Goal: Check status: Check status

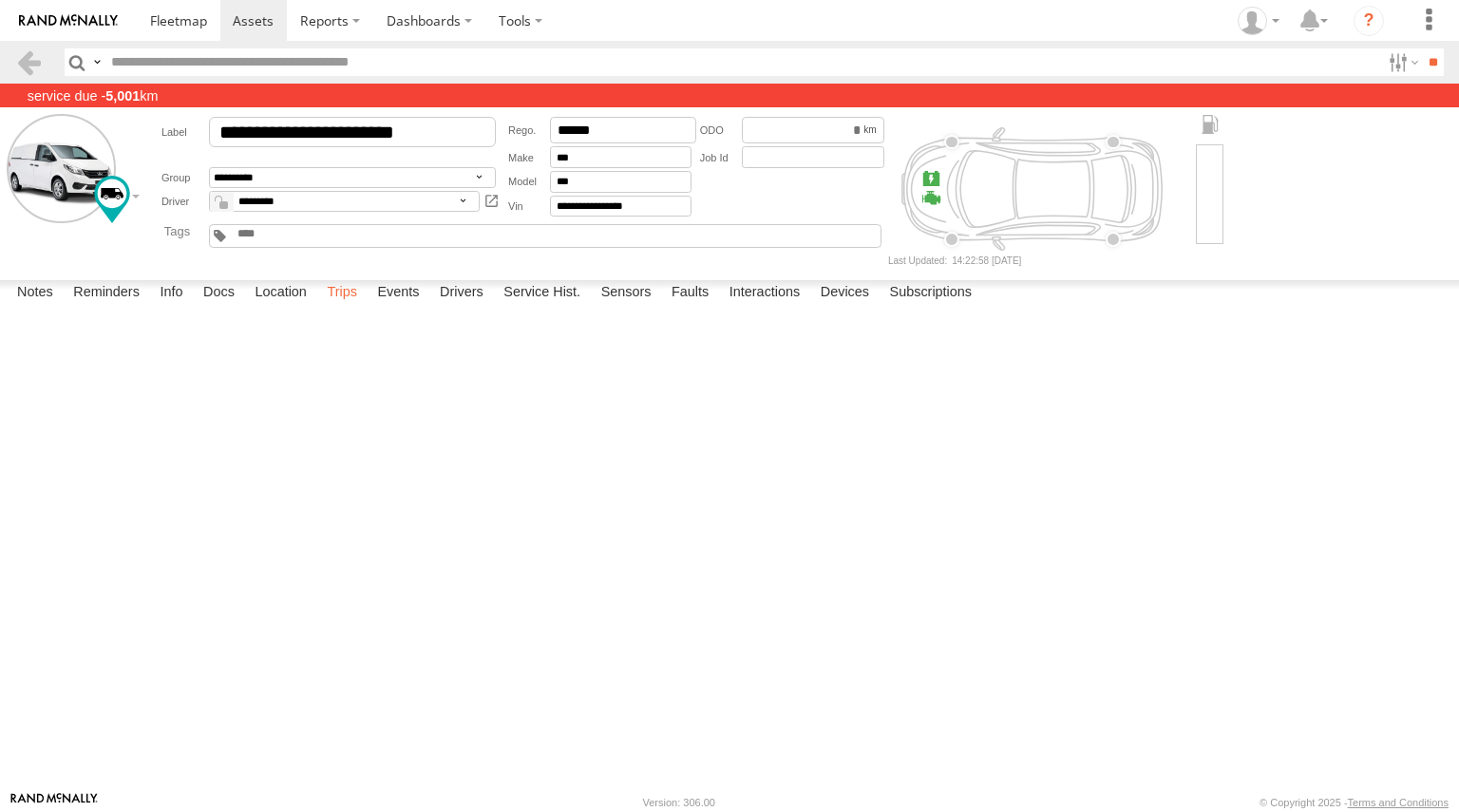
click at [344, 307] on label "Trips" at bounding box center [342, 293] width 49 height 27
click at [70, 25] on img at bounding box center [68, 20] width 99 height 13
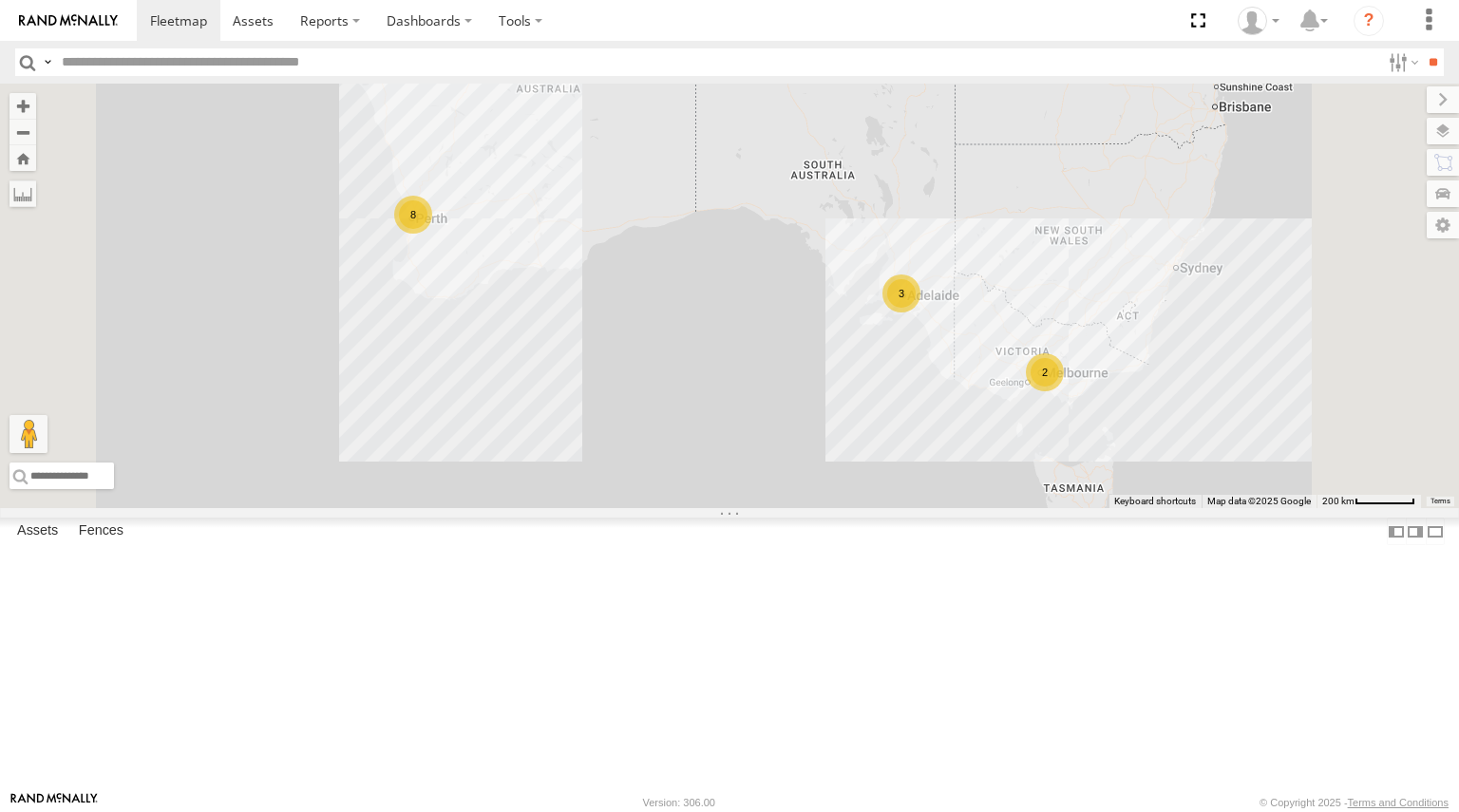
click at [1064, 391] on div "2" at bounding box center [1044, 372] width 38 height 38
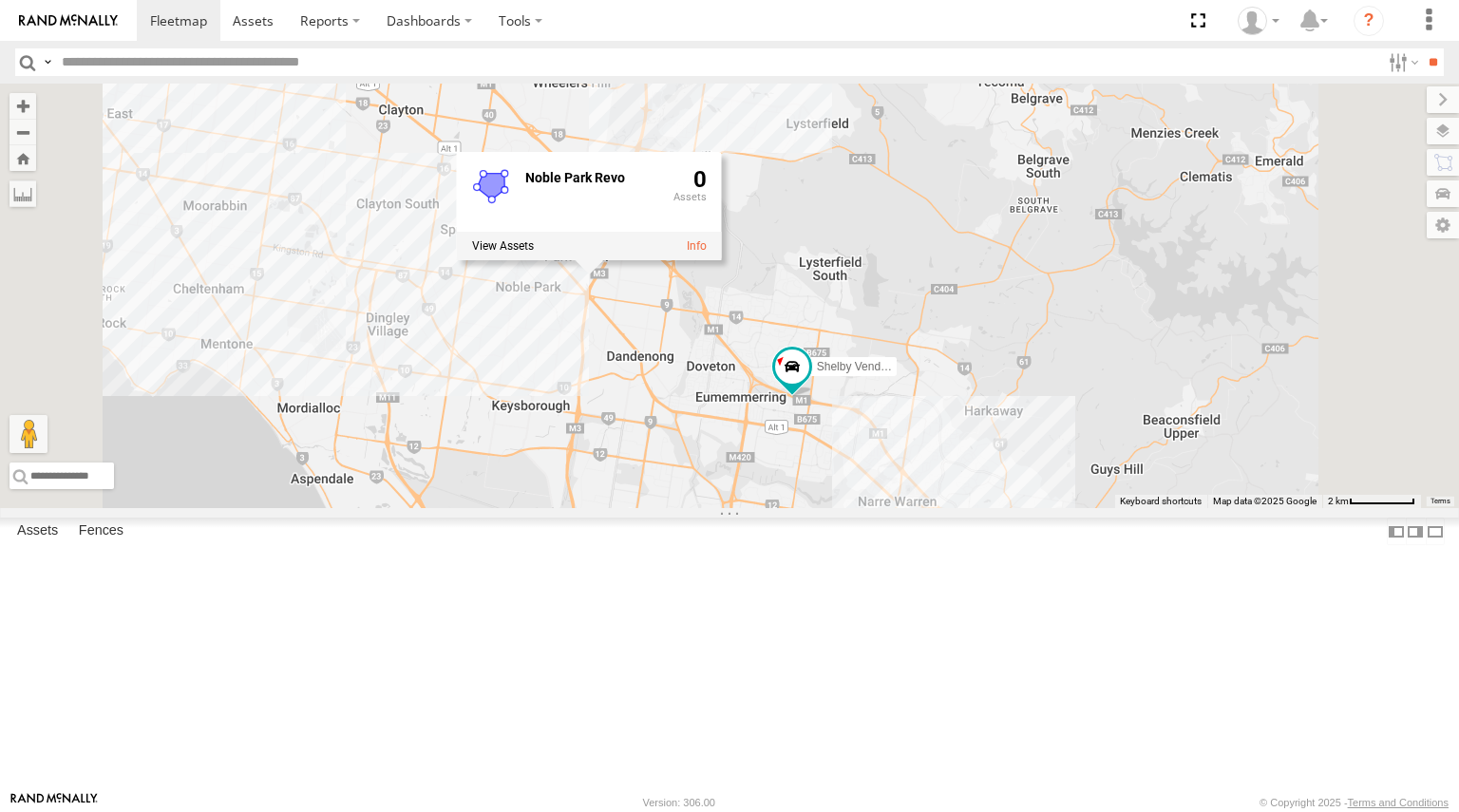
scroll to position [72, 0]
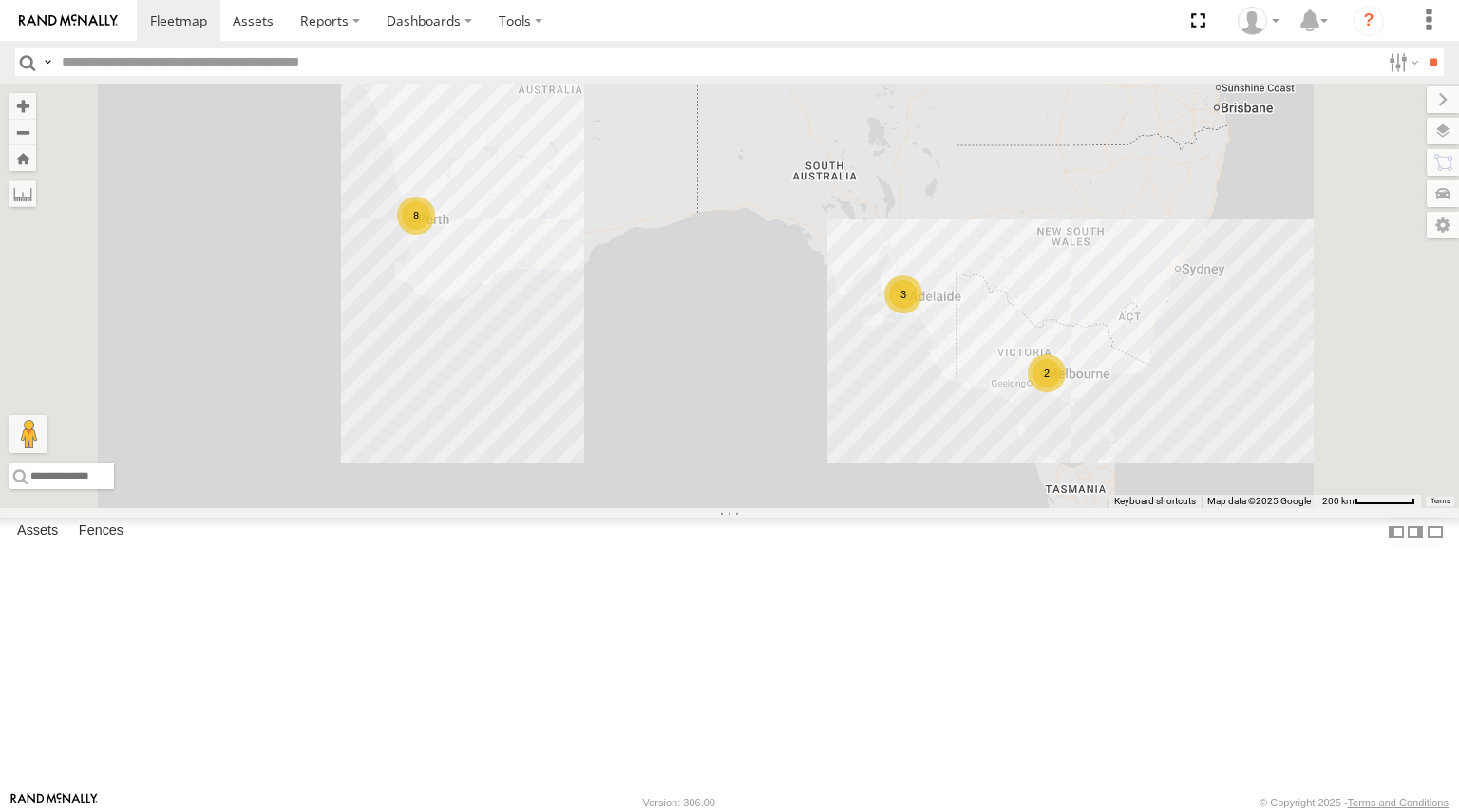
click at [1066, 392] on div "2" at bounding box center [1046, 373] width 38 height 38
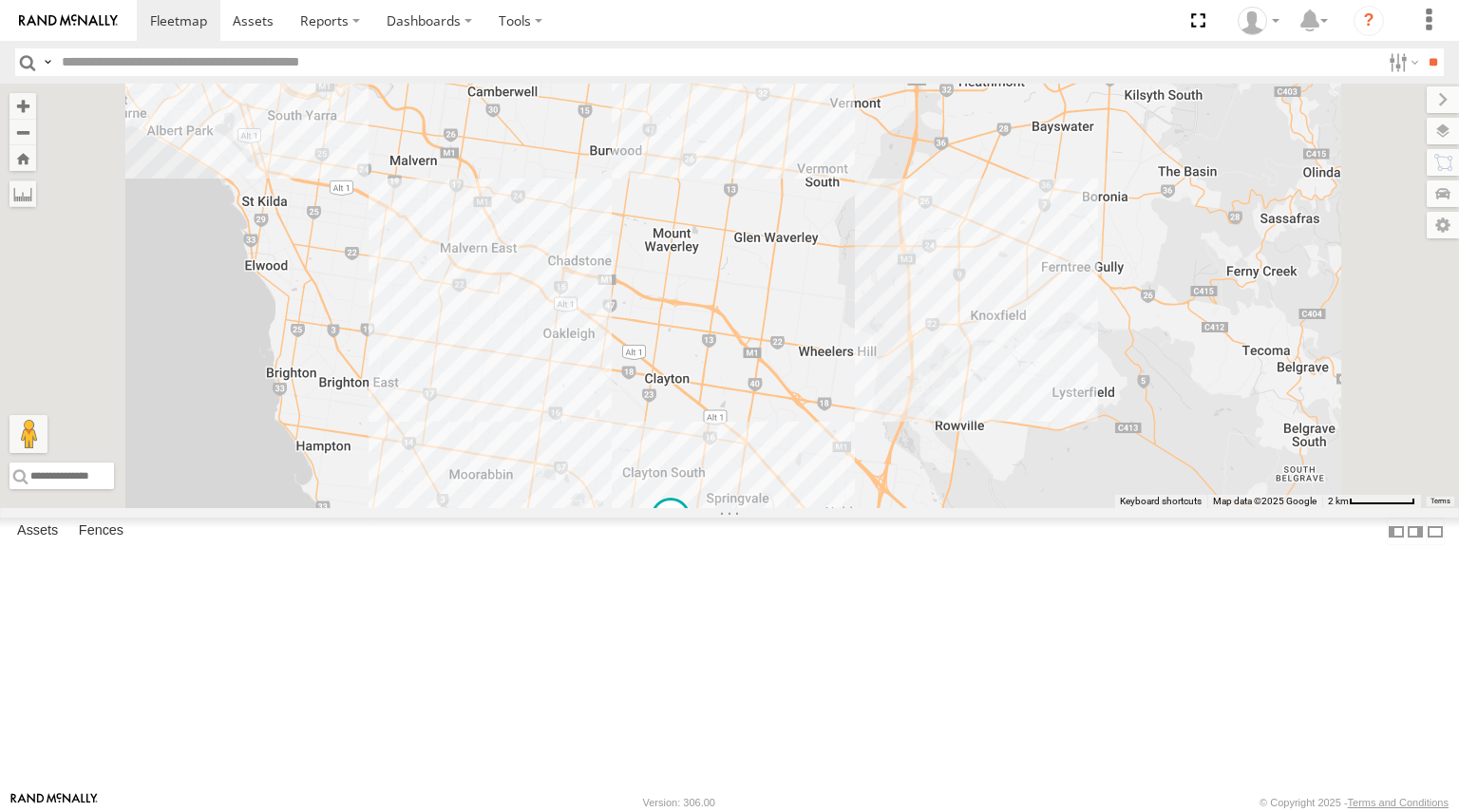
click at [809, 43] on span at bounding box center [788, 18] width 41 height 51
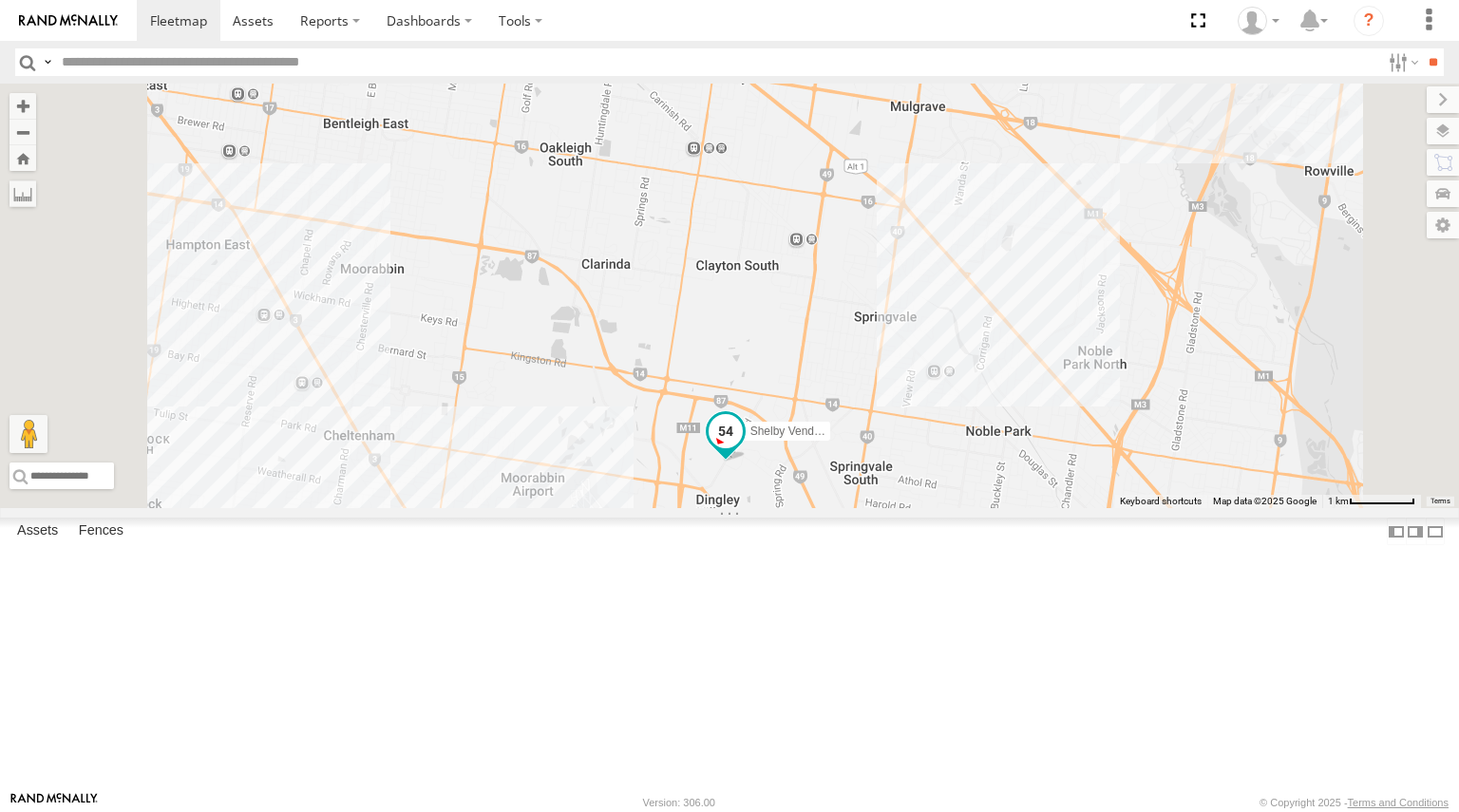
click at [743, 448] on span at bounding box center [725, 431] width 35 height 35
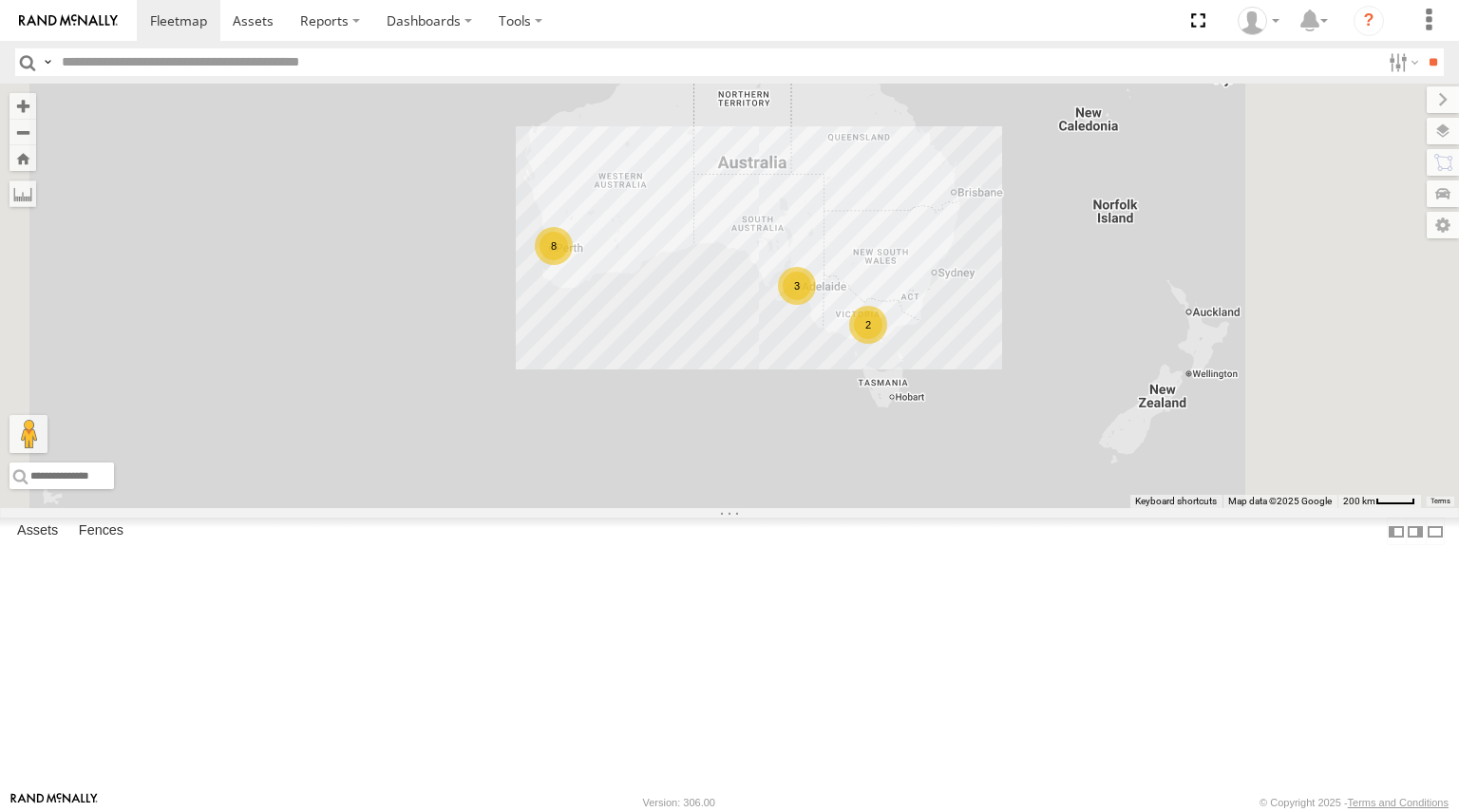
click at [887, 344] on div "2" at bounding box center [868, 325] width 38 height 38
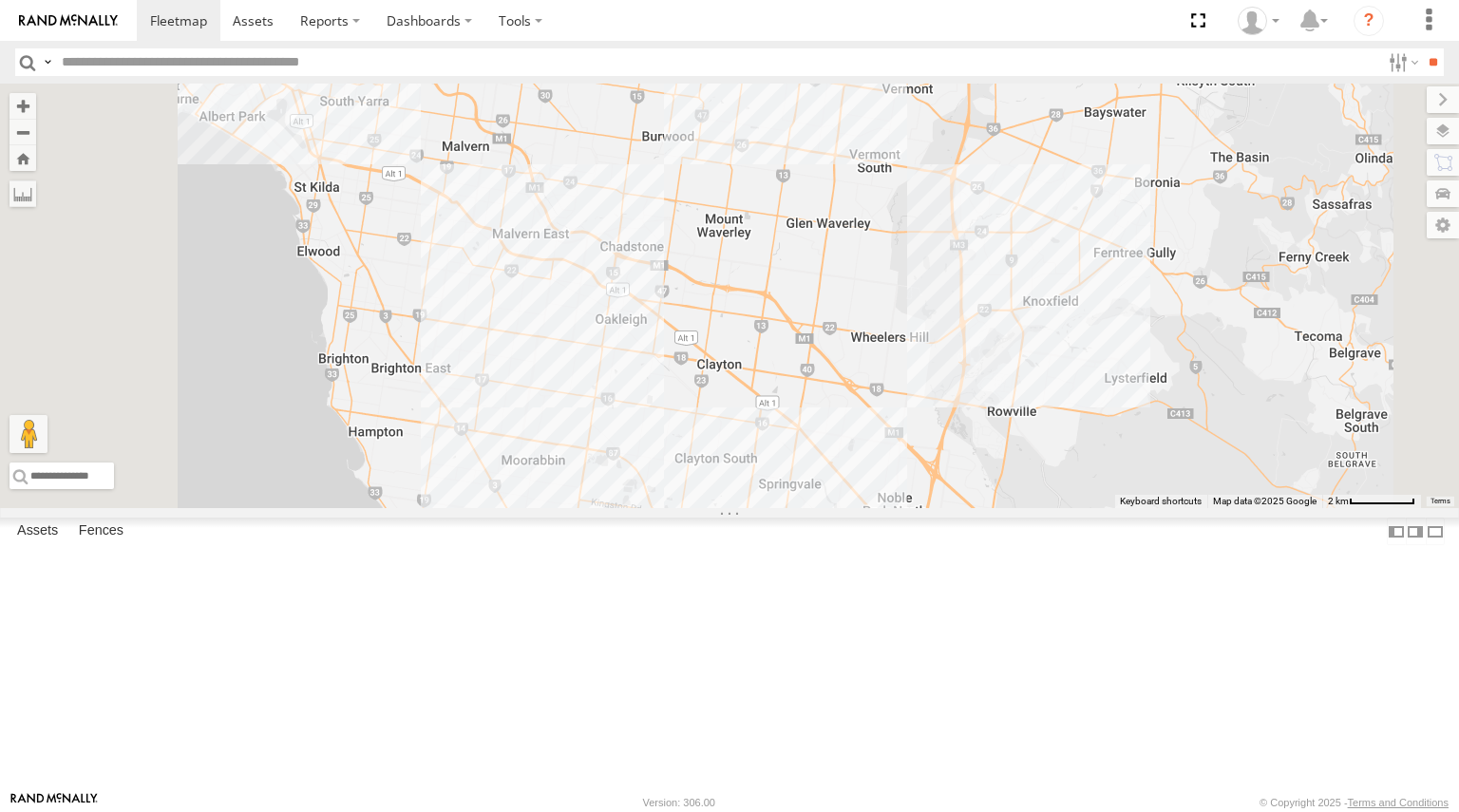
click at [861, 30] on span at bounding box center [841, 4] width 41 height 51
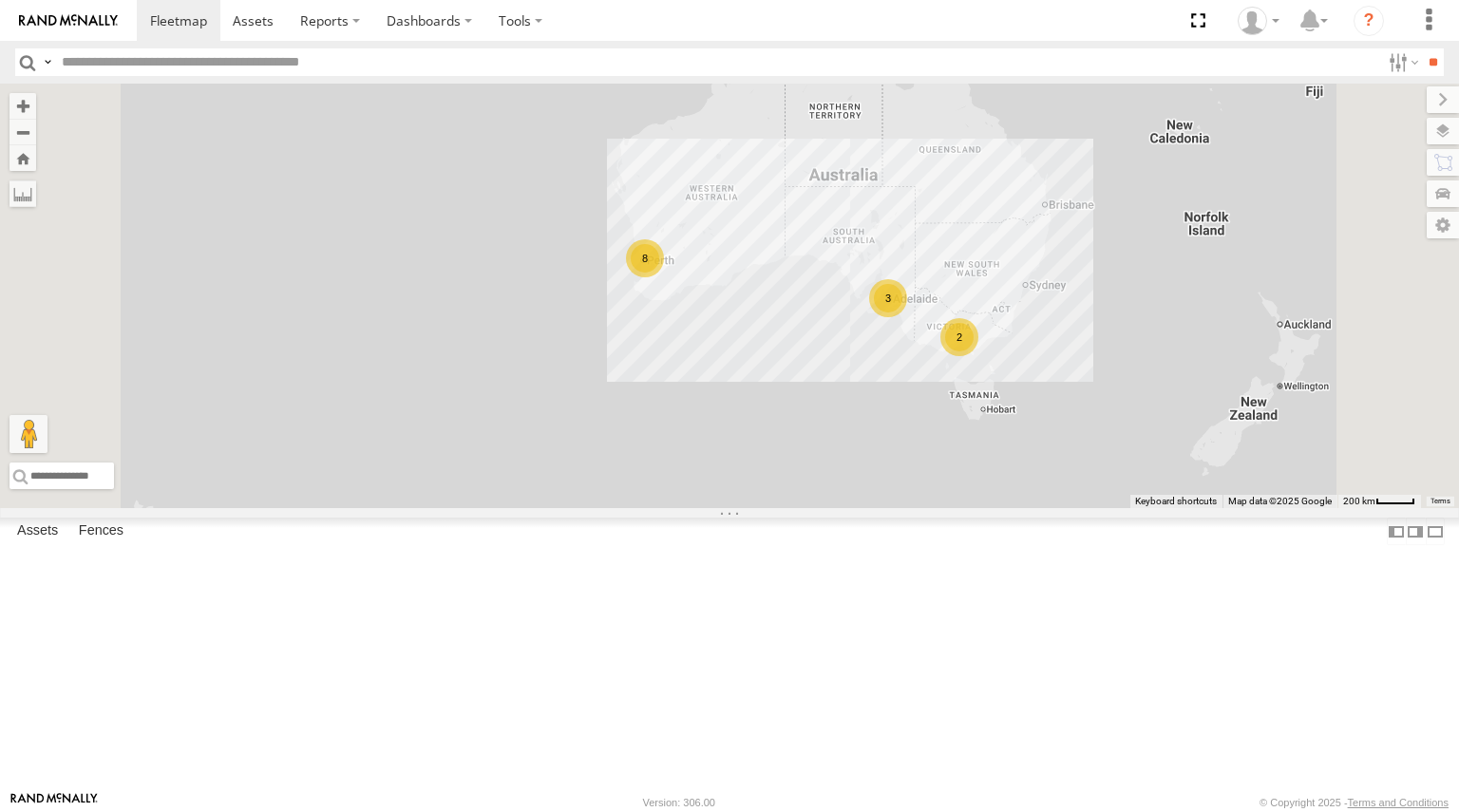
click at [978, 357] on div "2" at bounding box center [959, 337] width 38 height 38
